Goal: Information Seeking & Learning: Check status

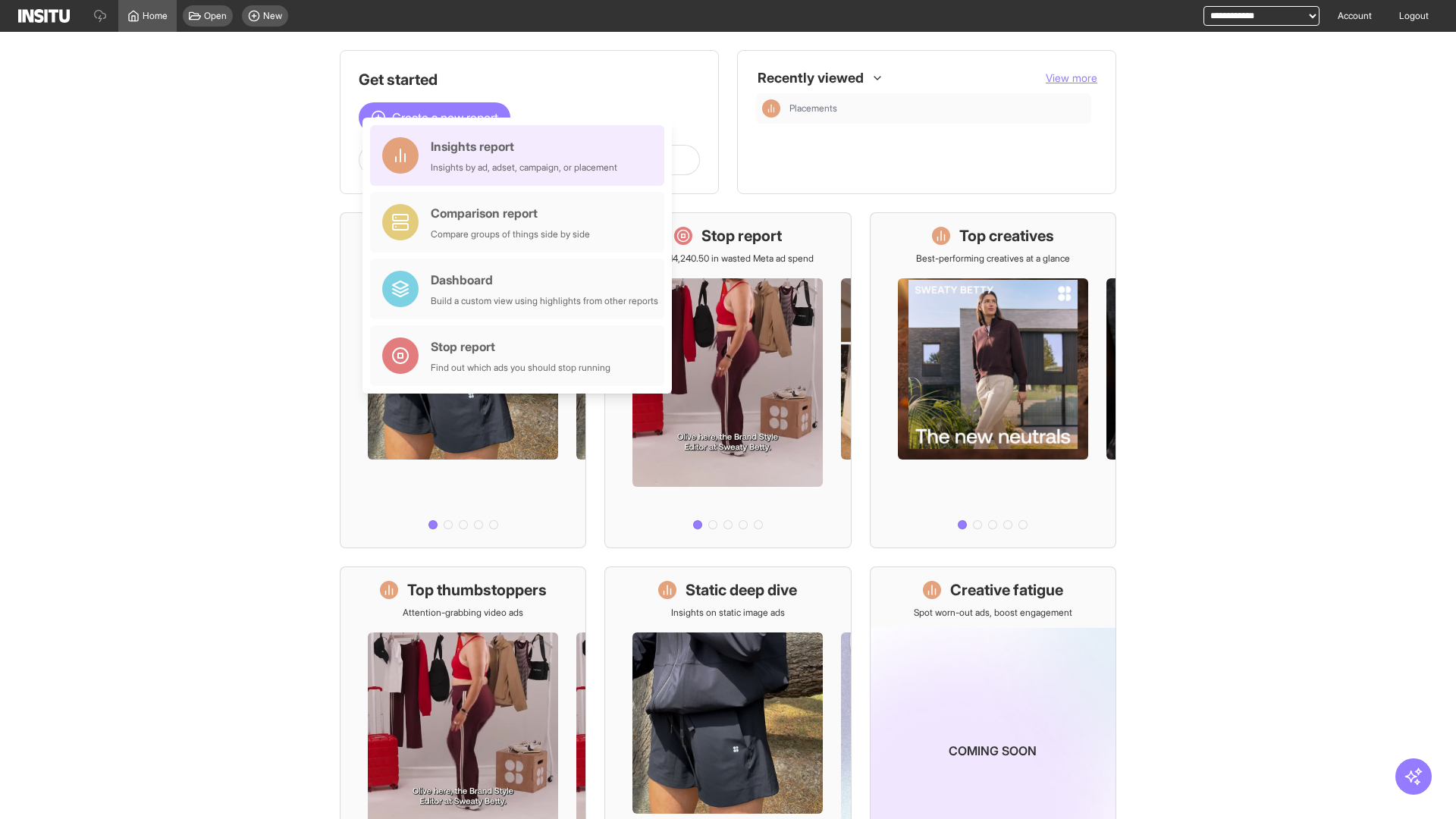
click at [521, 155] on div "Insights report Insights by ad, adset, campaign, or placement" at bounding box center [524, 155] width 187 height 37
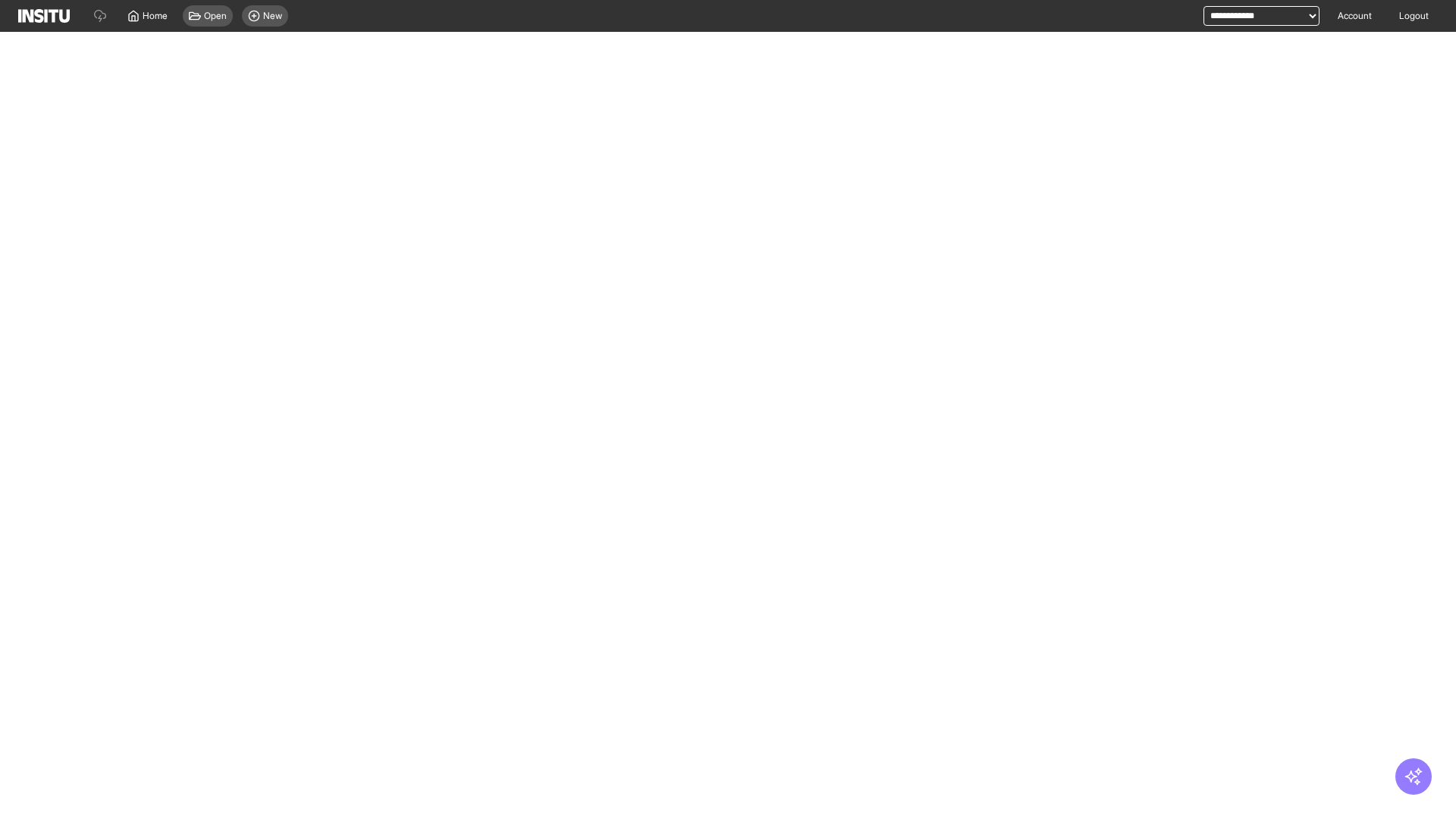
select select "**"
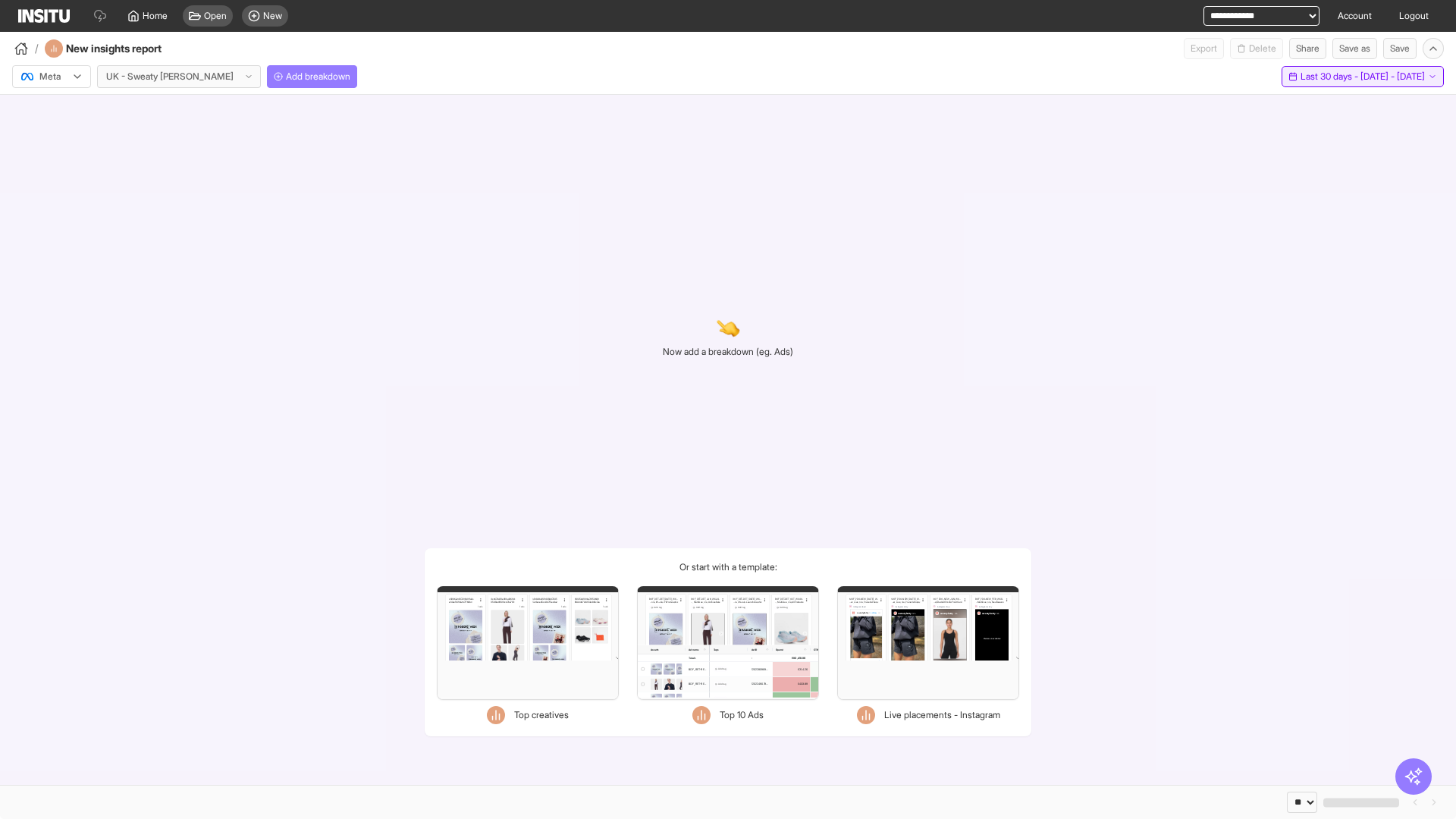
click at [1329, 77] on span "Last 30 days - [DATE] - [DATE]" at bounding box center [1362, 76] width 124 height 12
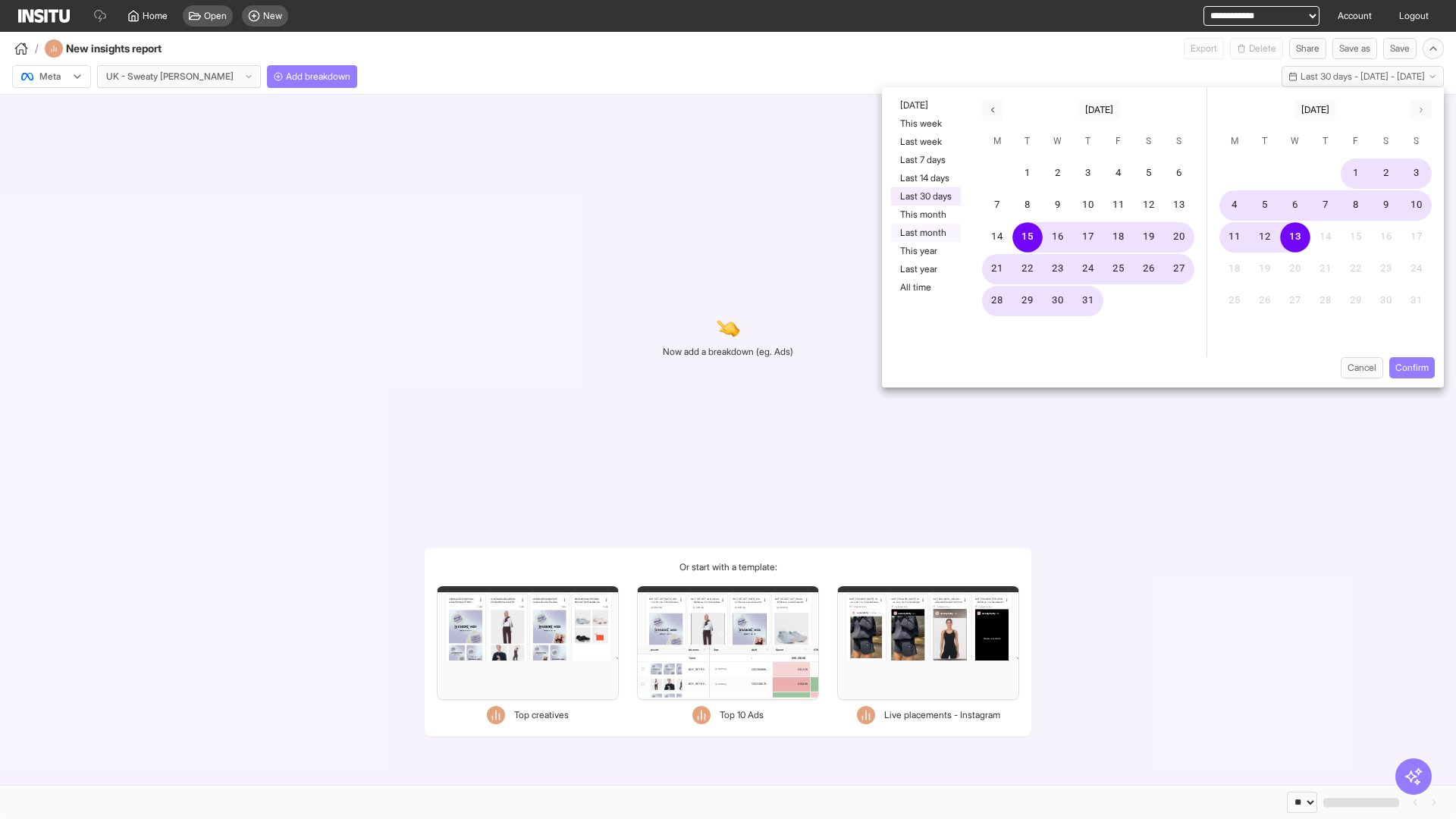
click at [925, 233] on button "Last month" at bounding box center [926, 232] width 70 height 18
